Goal: Information Seeking & Learning: Learn about a topic

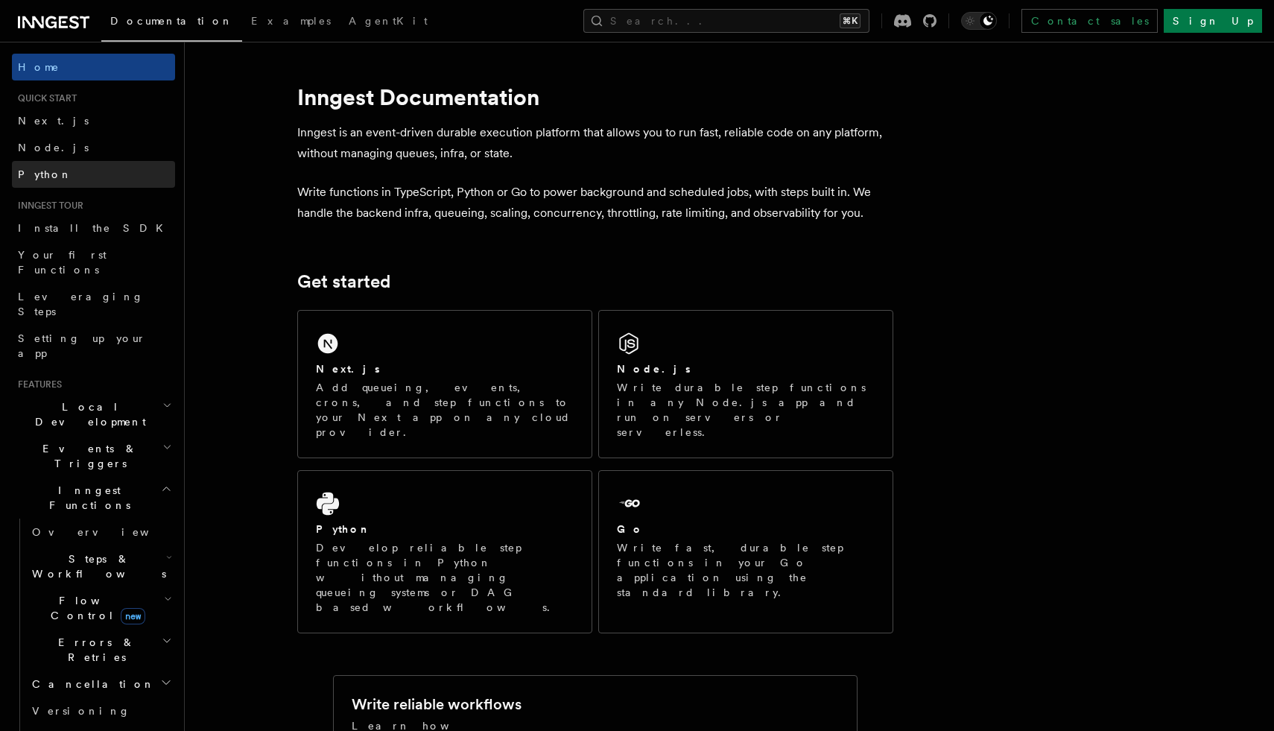
click at [50, 176] on span "Python" at bounding box center [45, 174] width 54 height 12
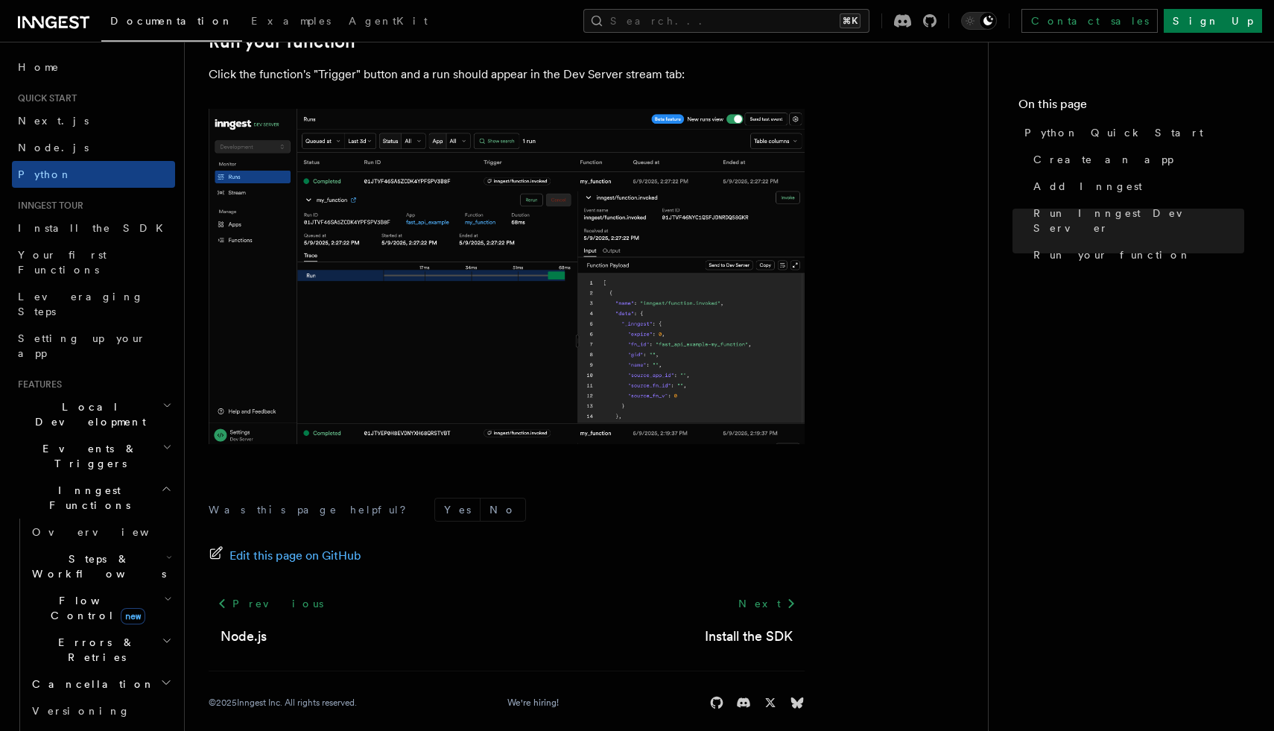
scroll to position [3037, 0]
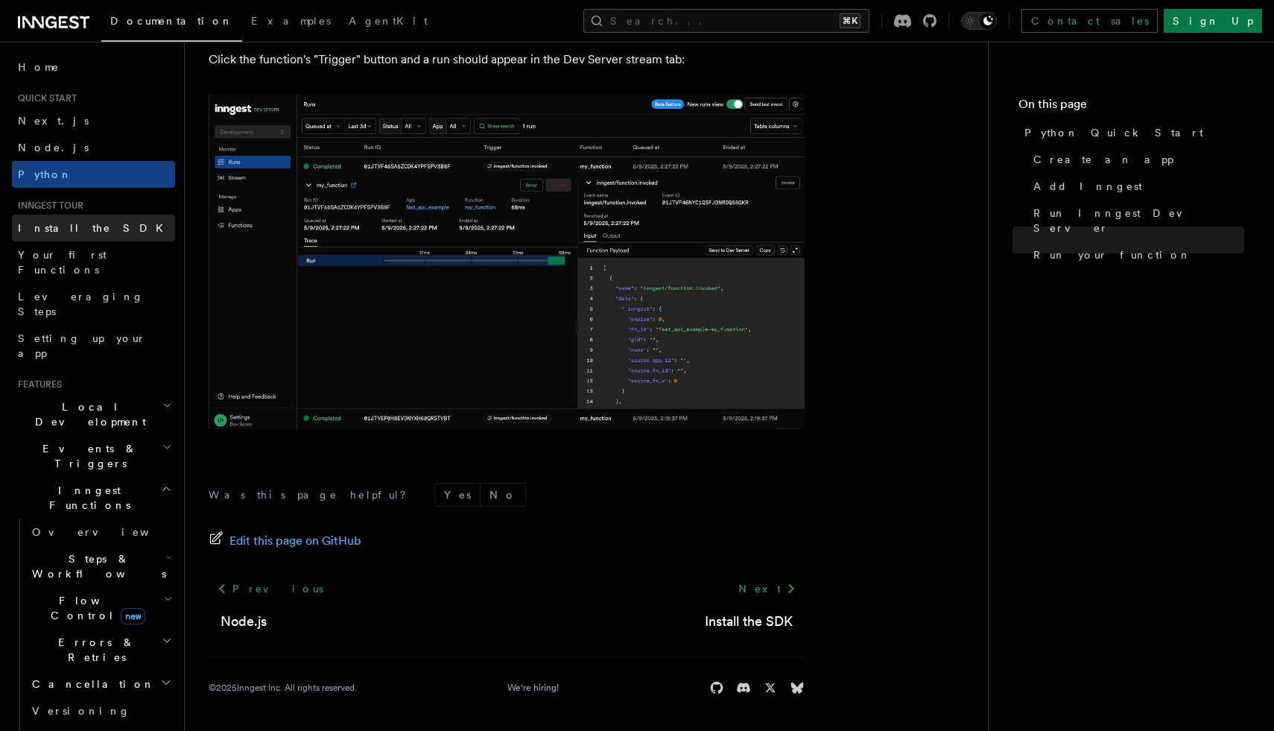
click at [73, 230] on span "Install the SDK" at bounding box center [95, 228] width 154 height 12
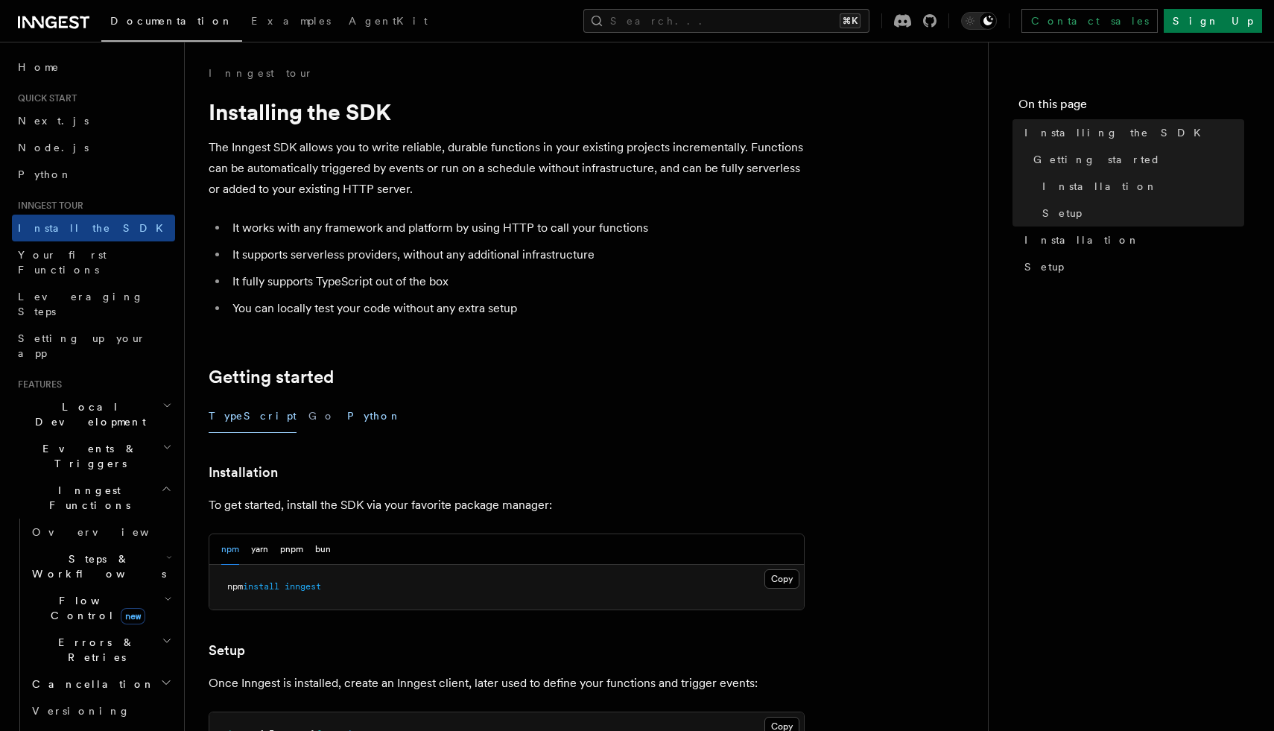
click at [347, 411] on button "Python" at bounding box center [374, 416] width 54 height 34
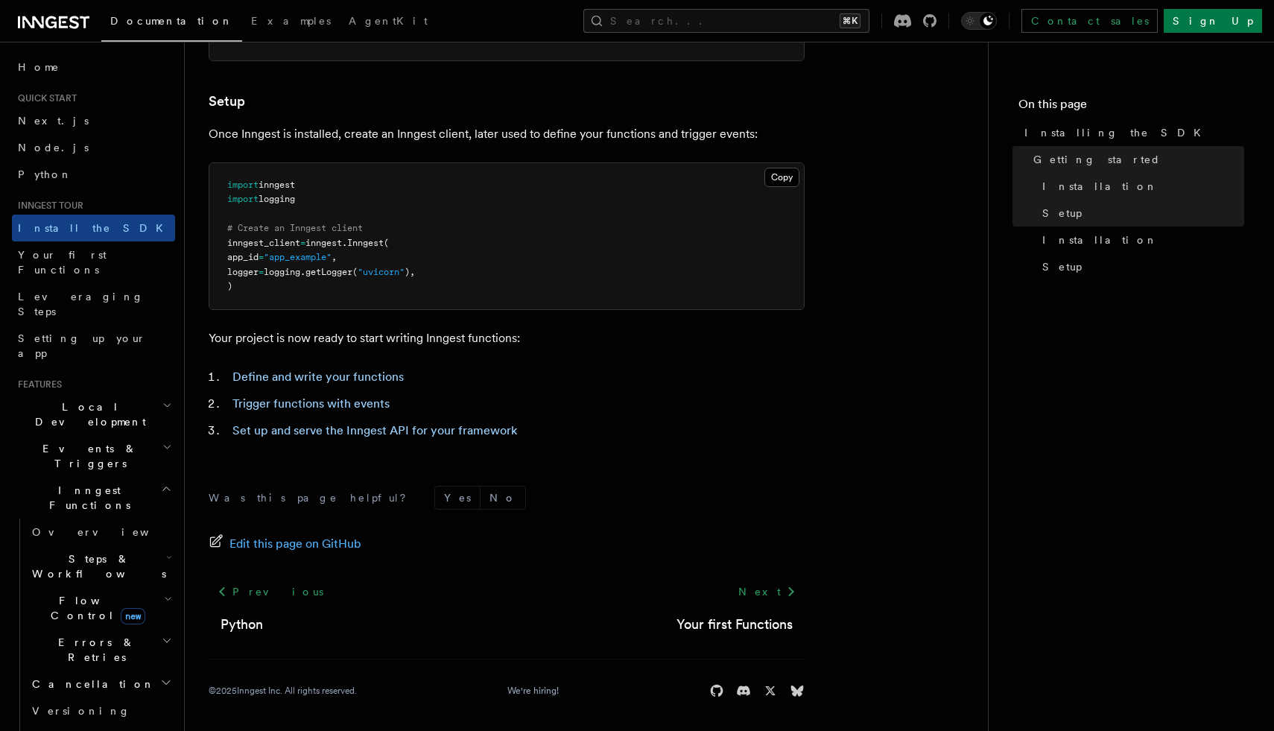
scroll to position [522, 0]
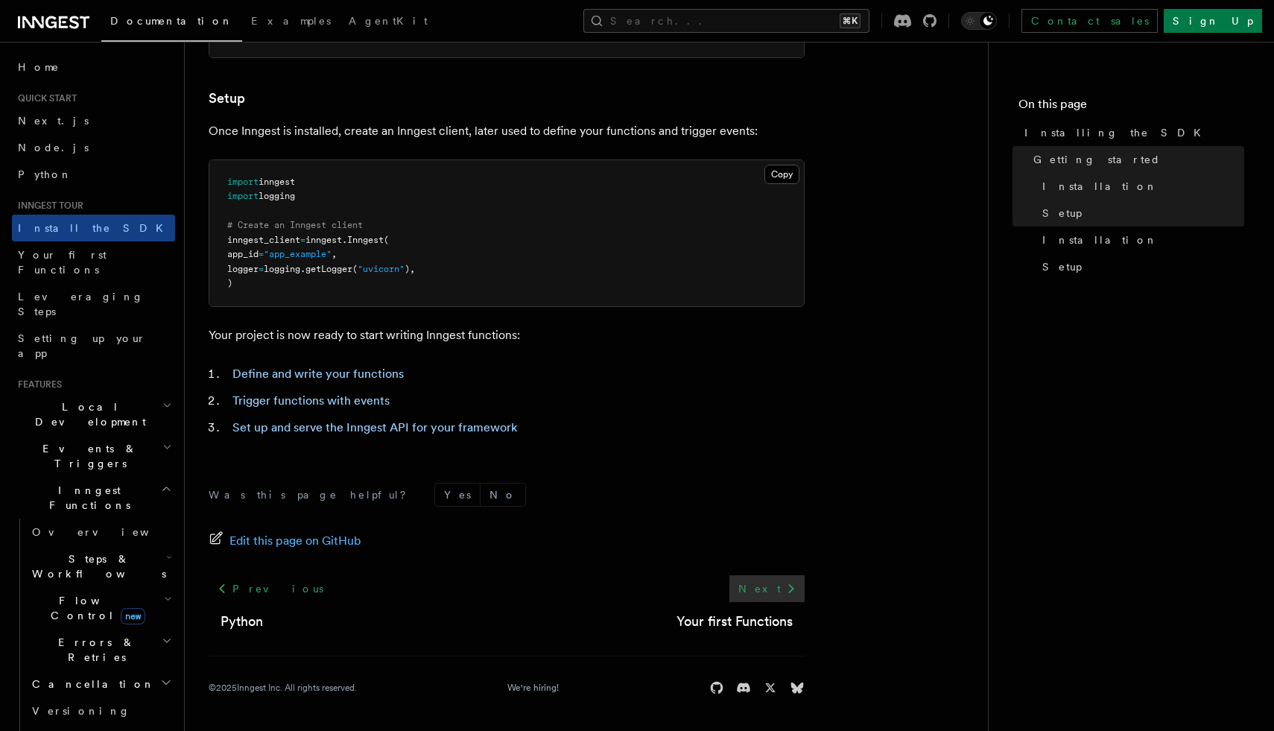
click at [783, 583] on icon at bounding box center [791, 589] width 18 height 18
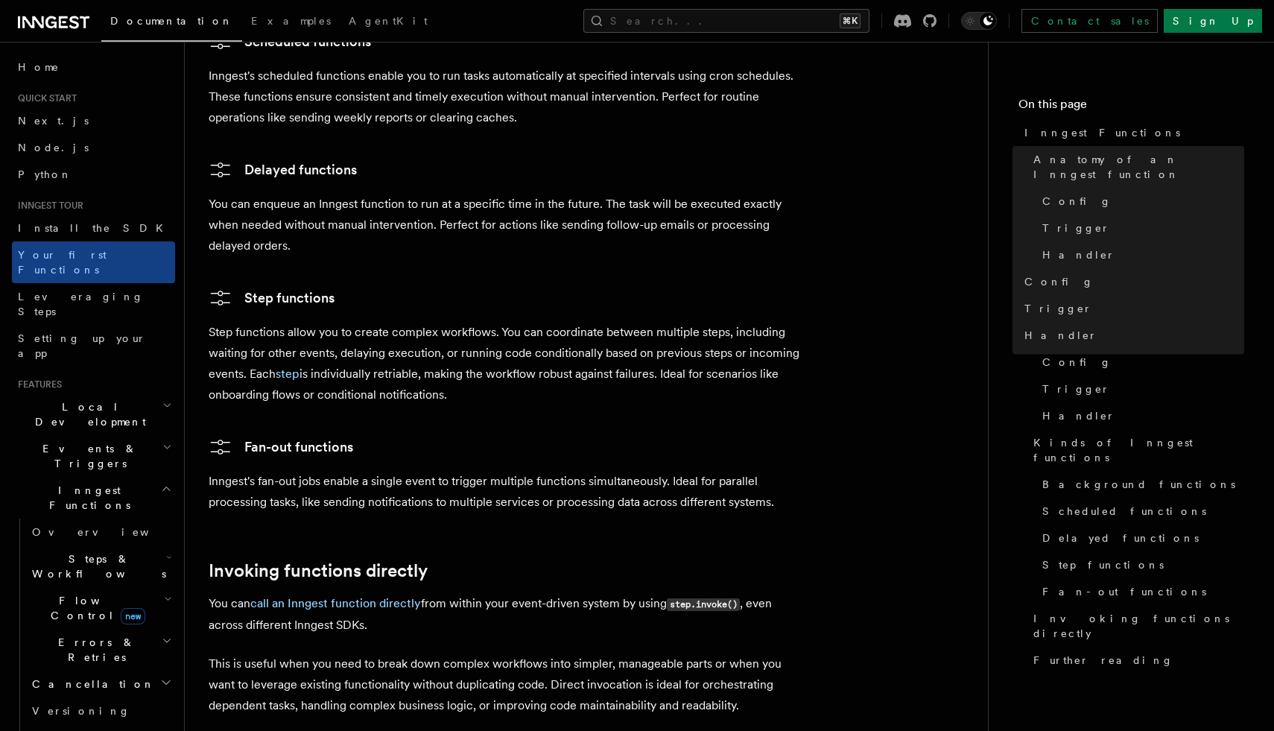
scroll to position [3013, 0]
